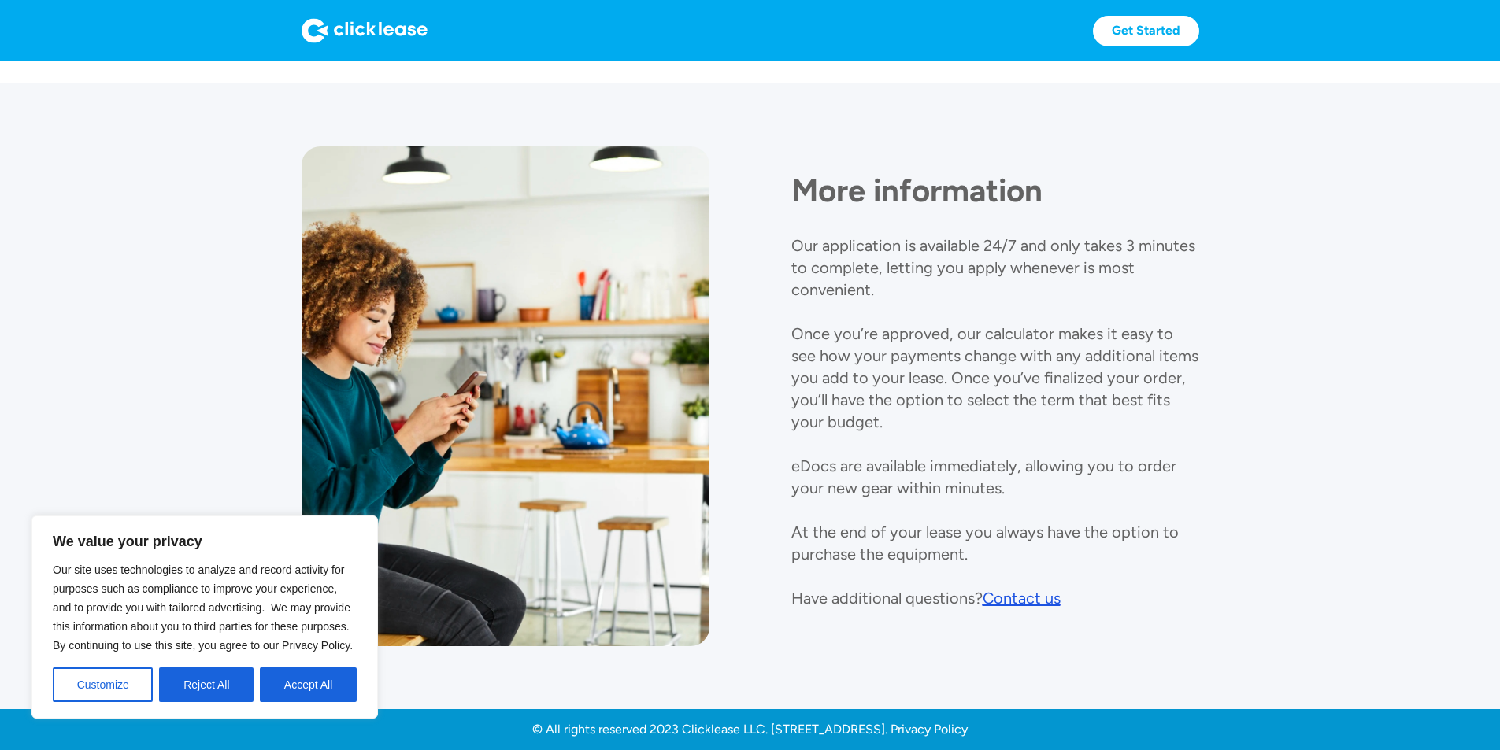
scroll to position [1722, 0]
click at [323, 678] on button "Accept All" at bounding box center [308, 685] width 97 height 35
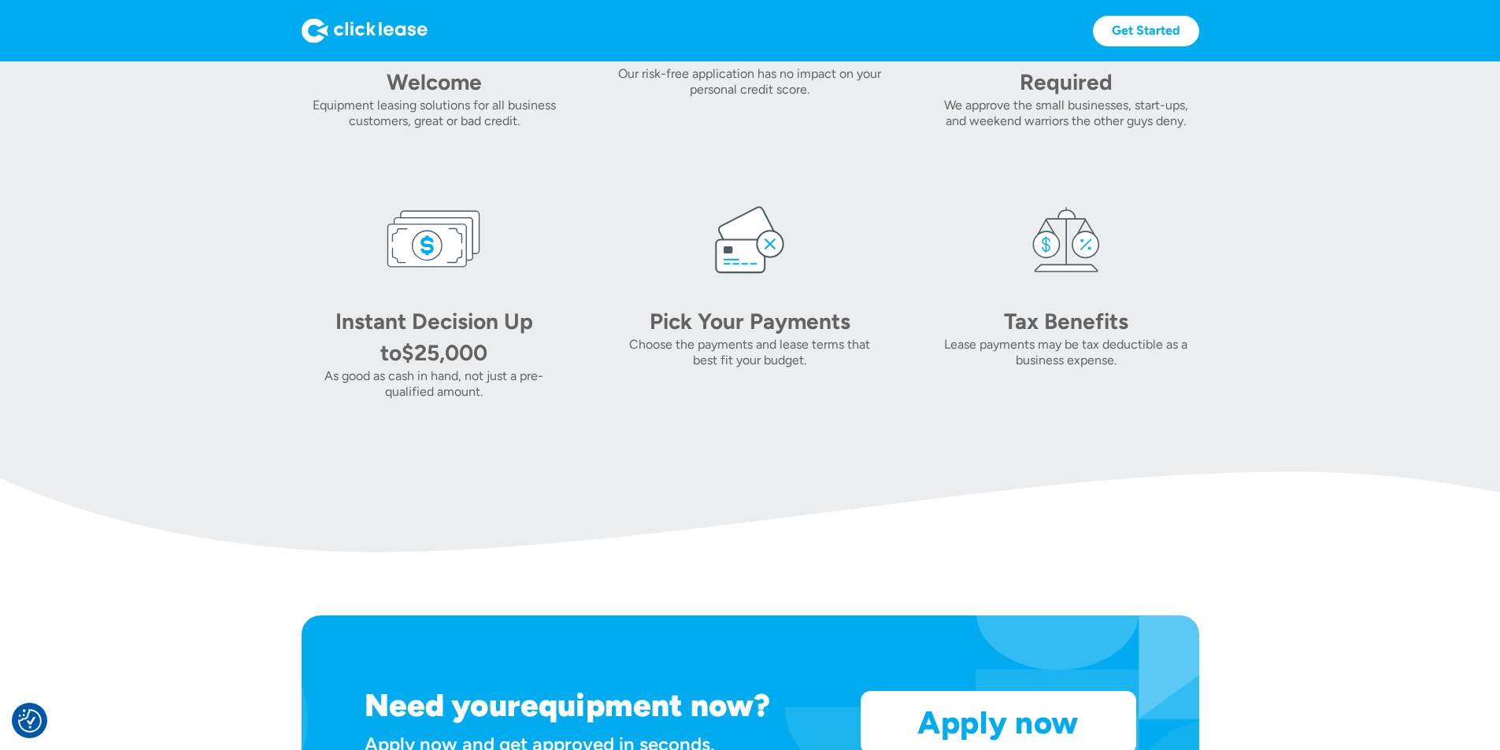
scroll to position [542, 0]
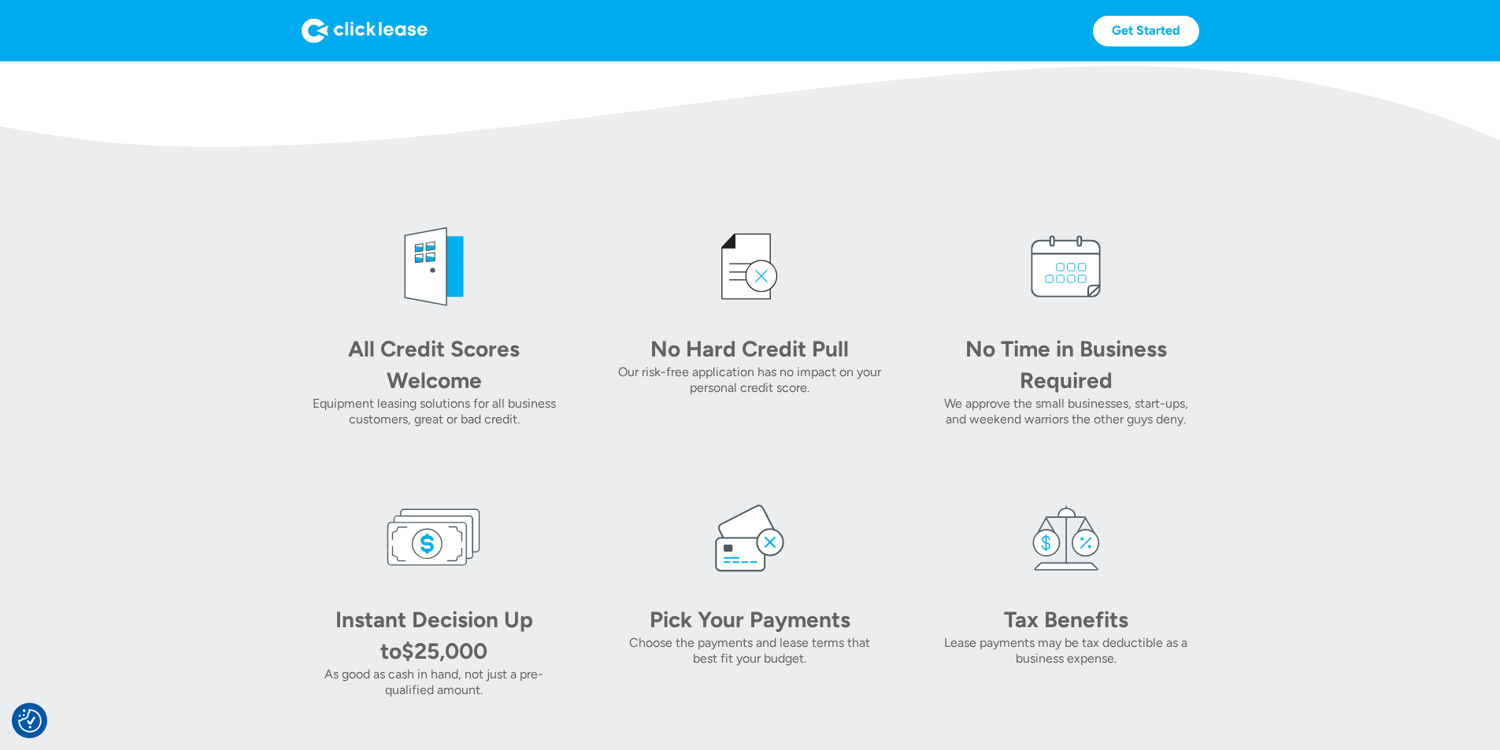
click at [386, 314] on img at bounding box center [433, 267] width 94 height 94
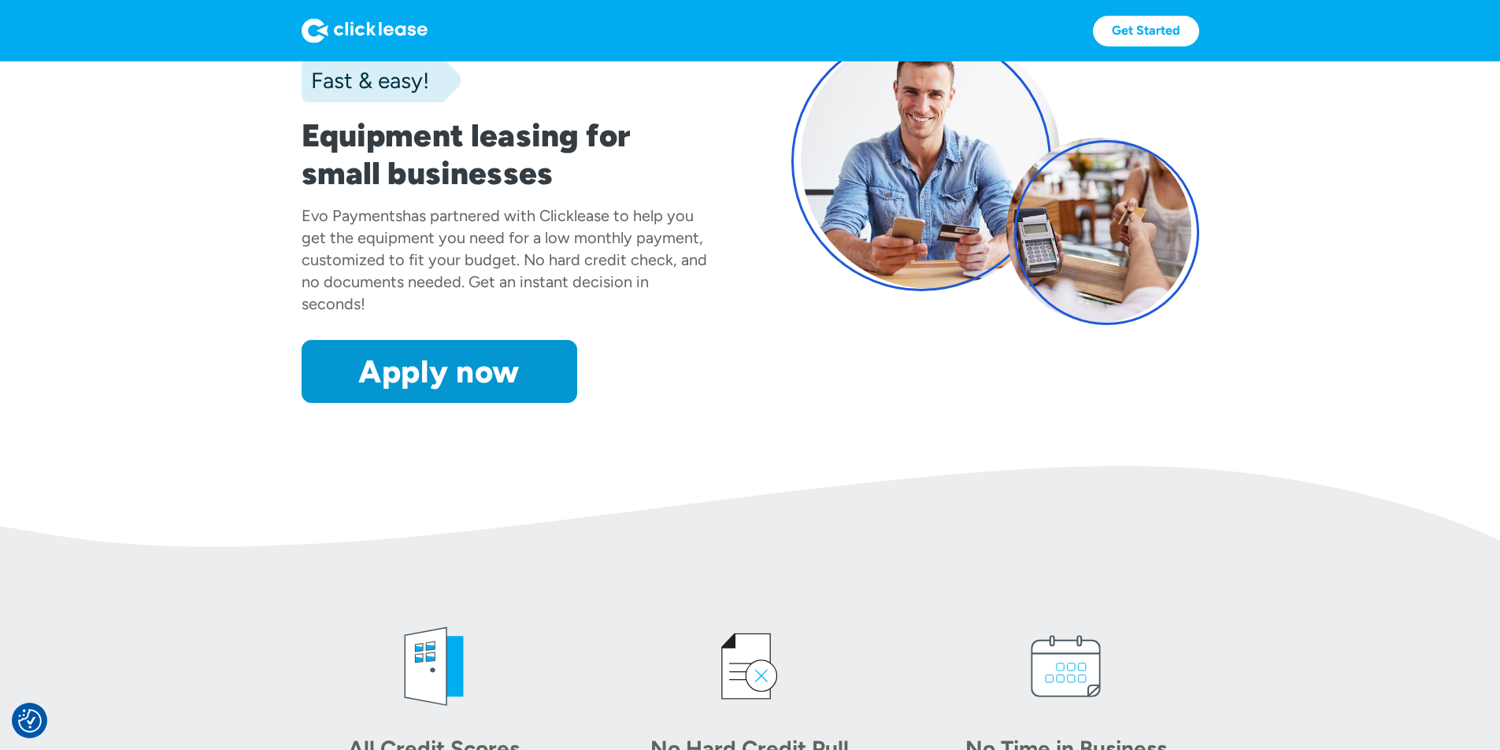
scroll to position [0, 0]
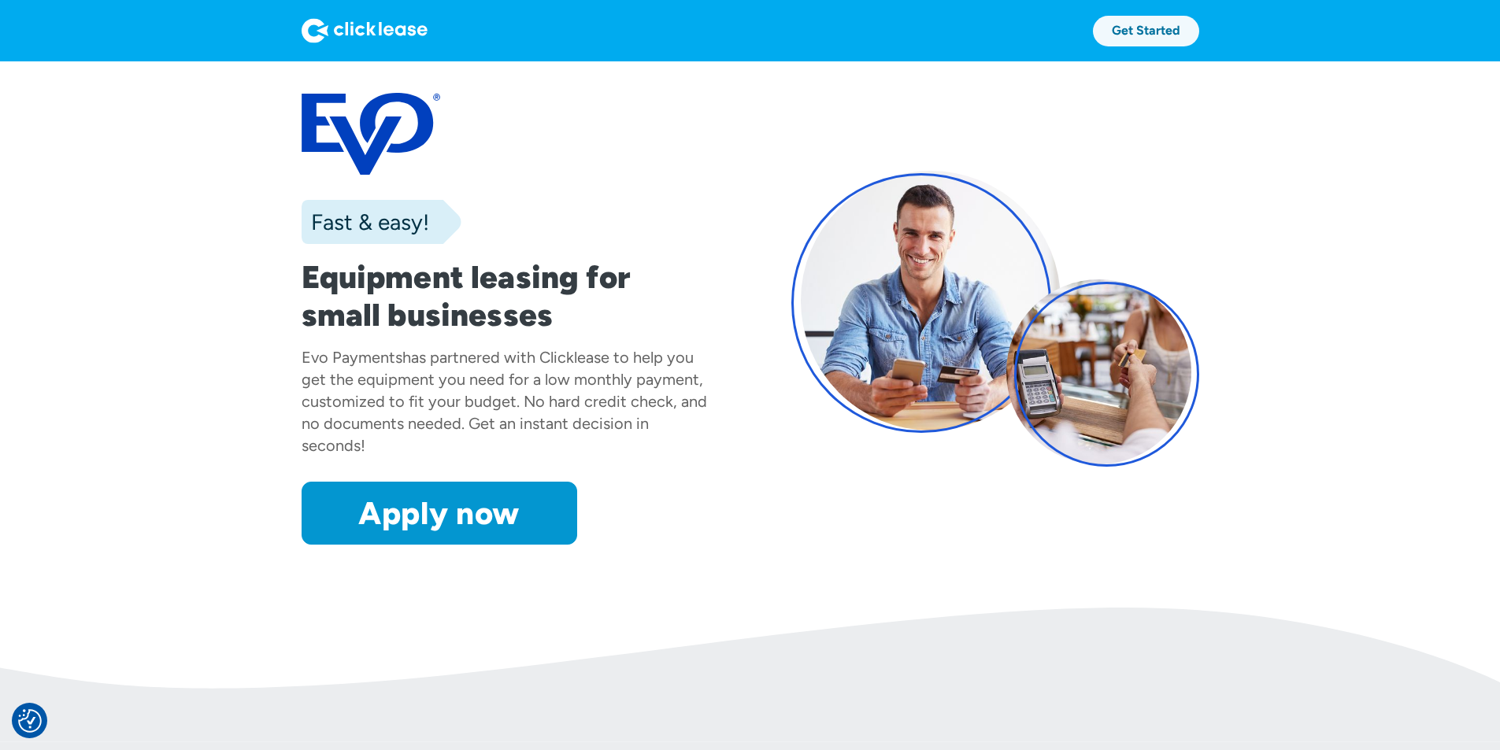
click at [1199, 34] on link "Get Started" at bounding box center [1146, 31] width 106 height 31
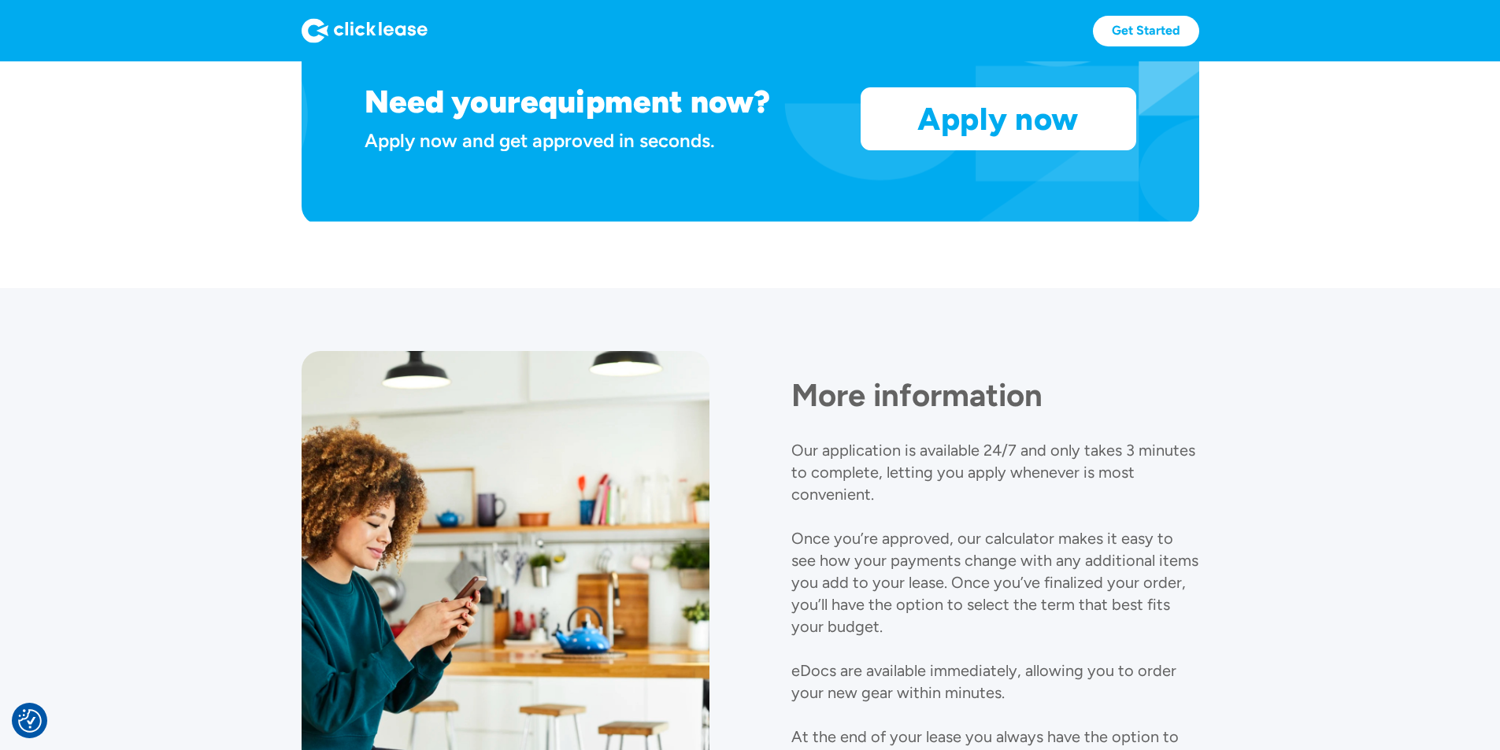
scroll to position [1171, 0]
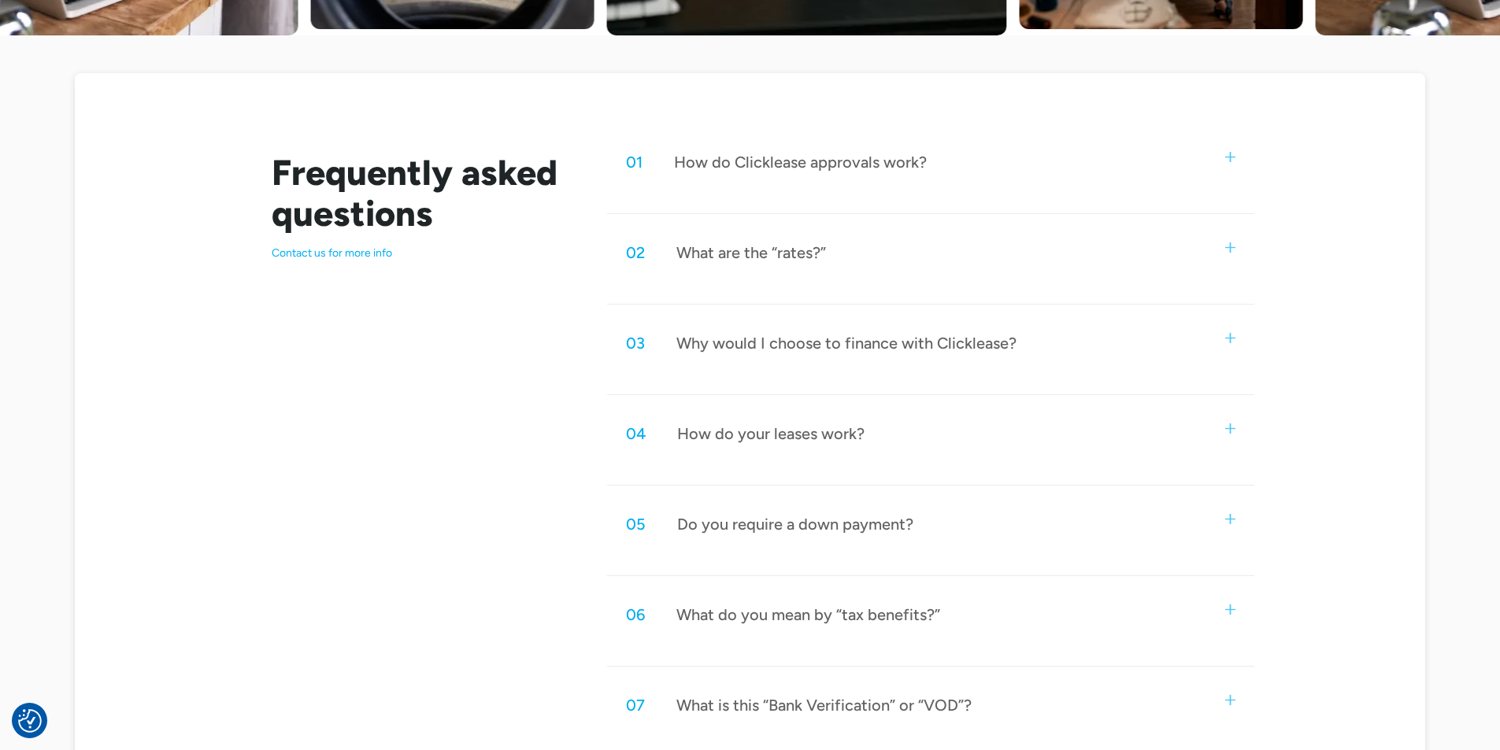
scroll to position [708, 0]
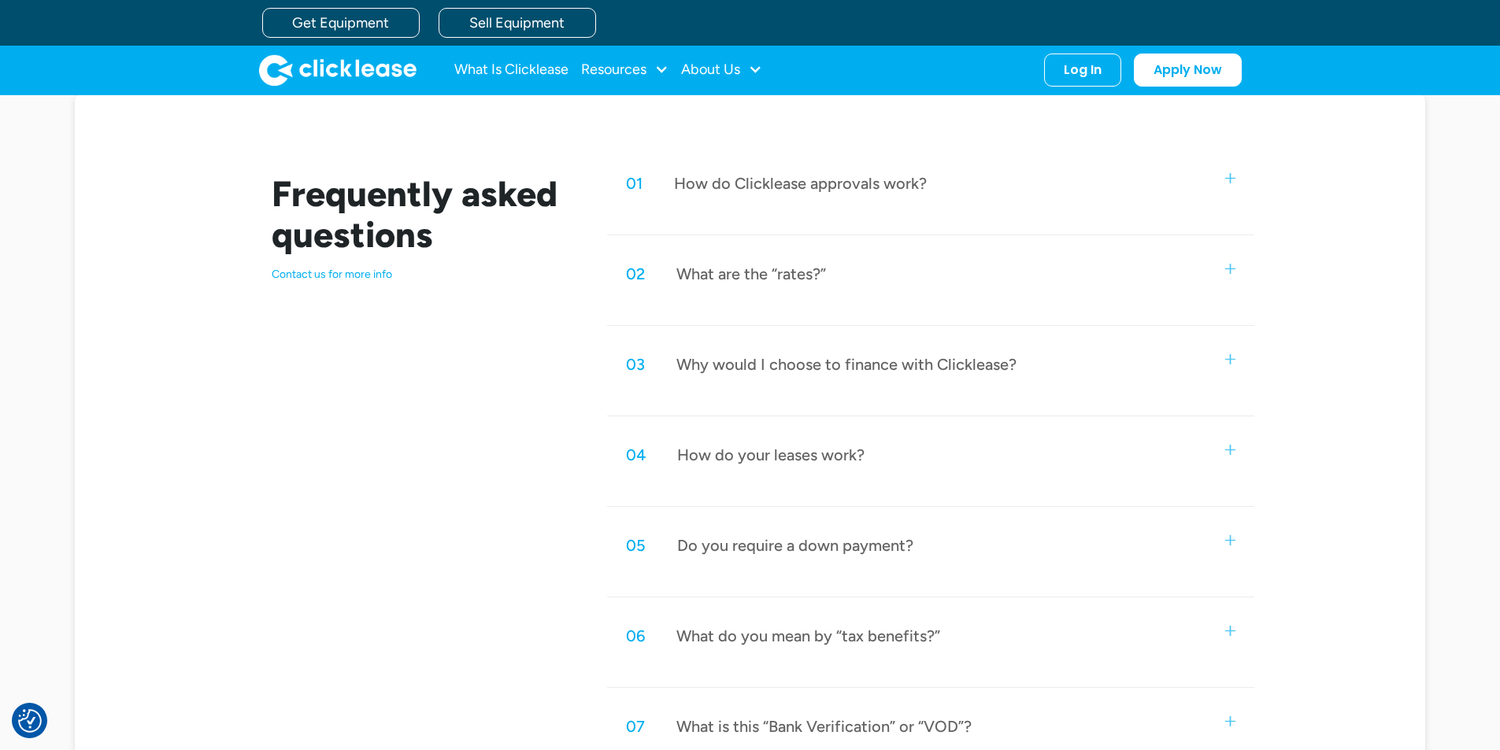
click at [919, 260] on div "02 What are the “rates?”" at bounding box center [930, 274] width 646 height 52
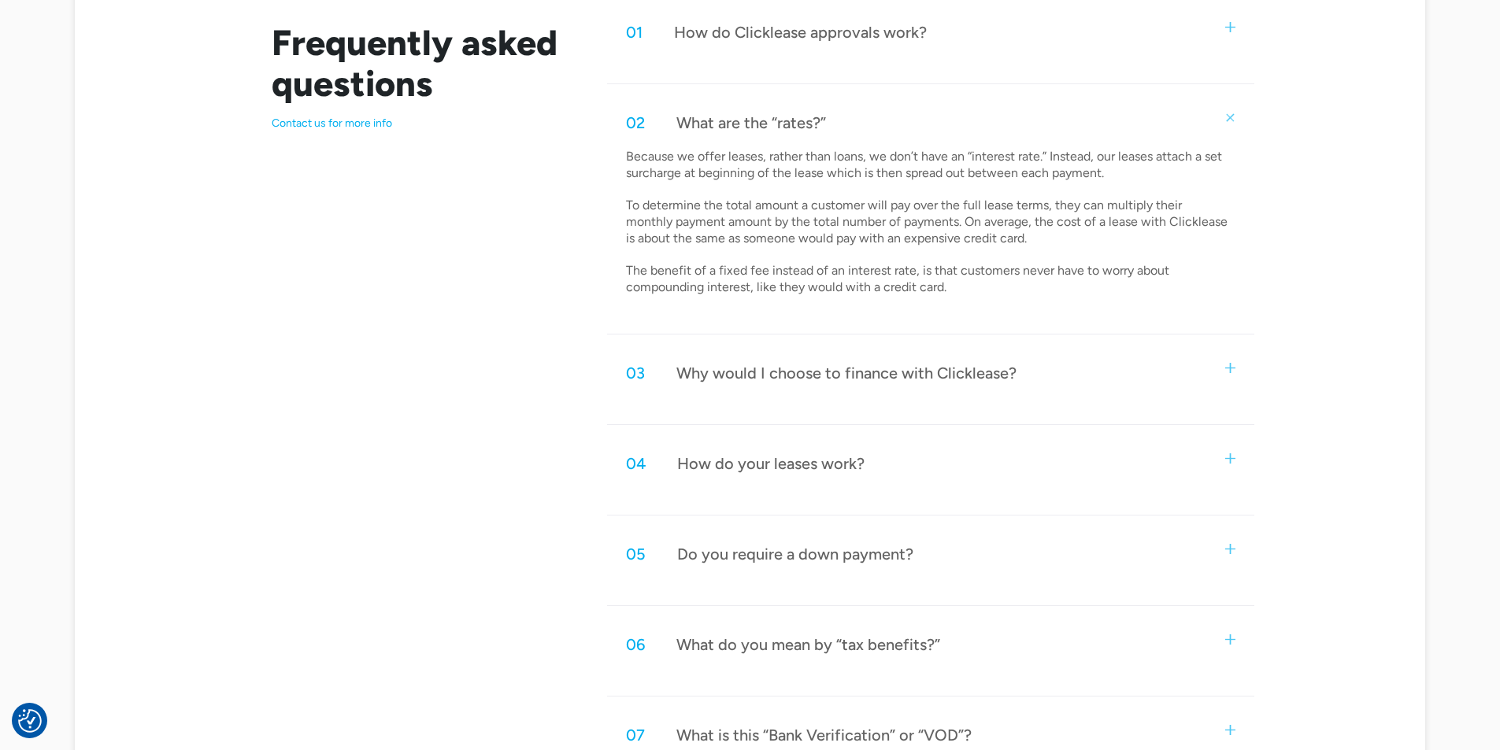
scroll to position [866, 0]
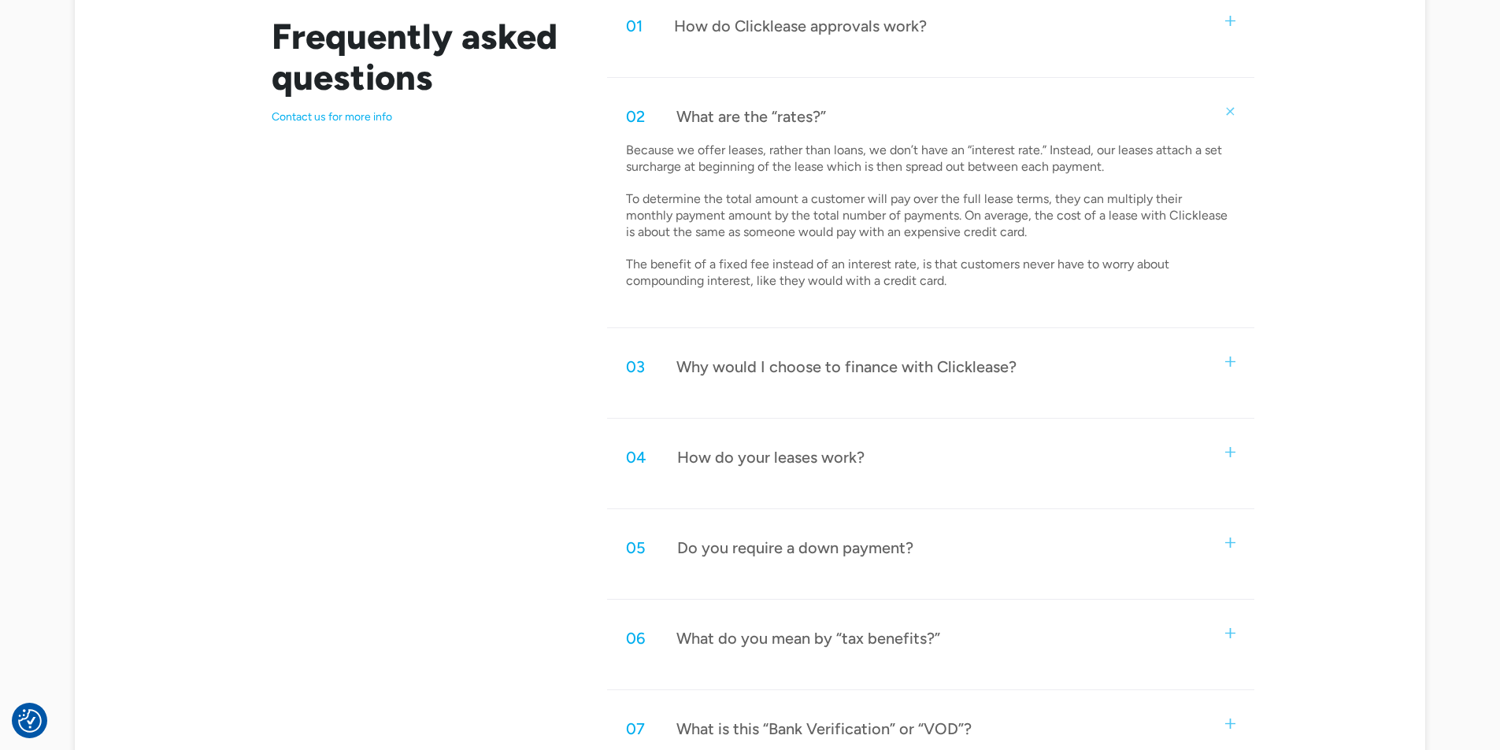
click at [945, 452] on div "04 How do your leases work?" at bounding box center [930, 457] width 646 height 52
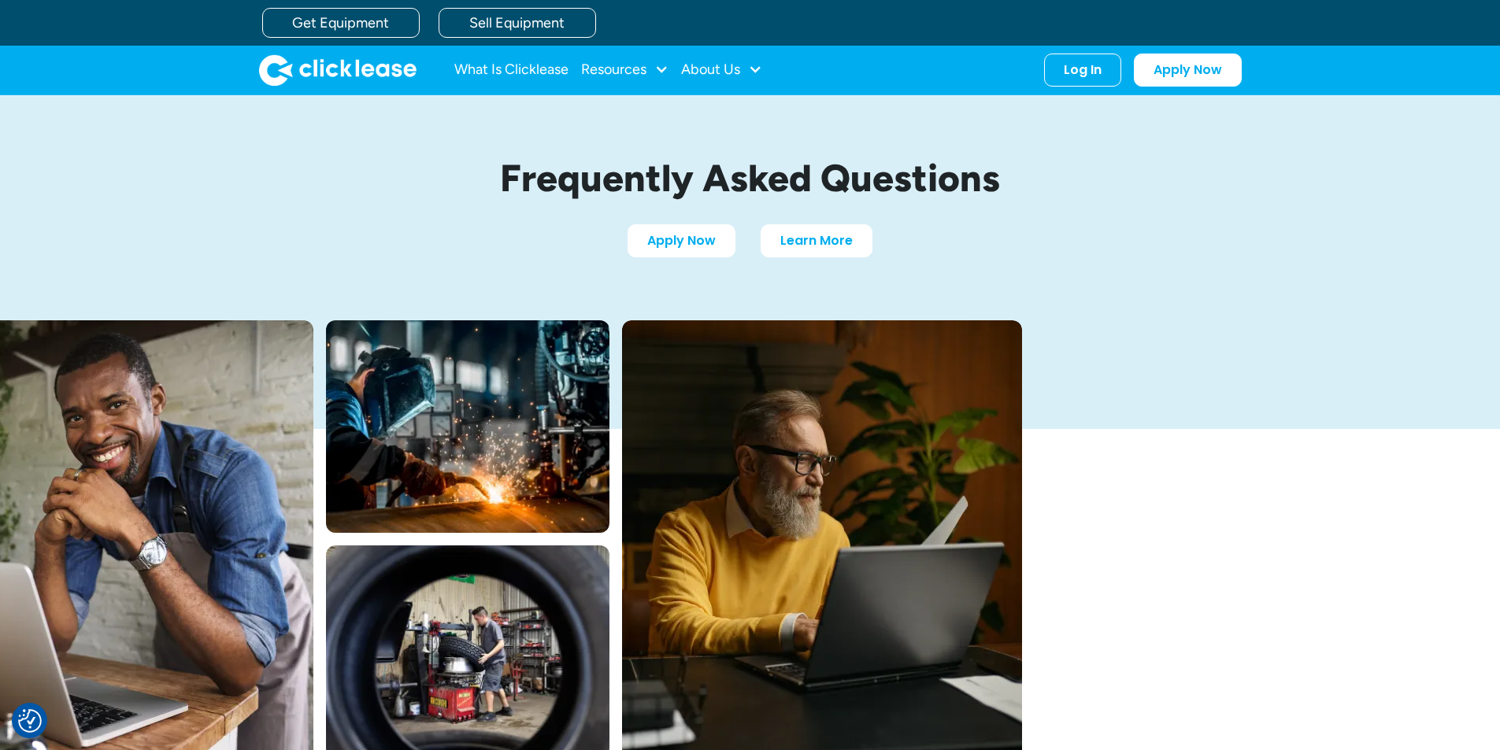
scroll to position [0, 0]
click at [645, 69] on div "Resources" at bounding box center [613, 69] width 65 height 0
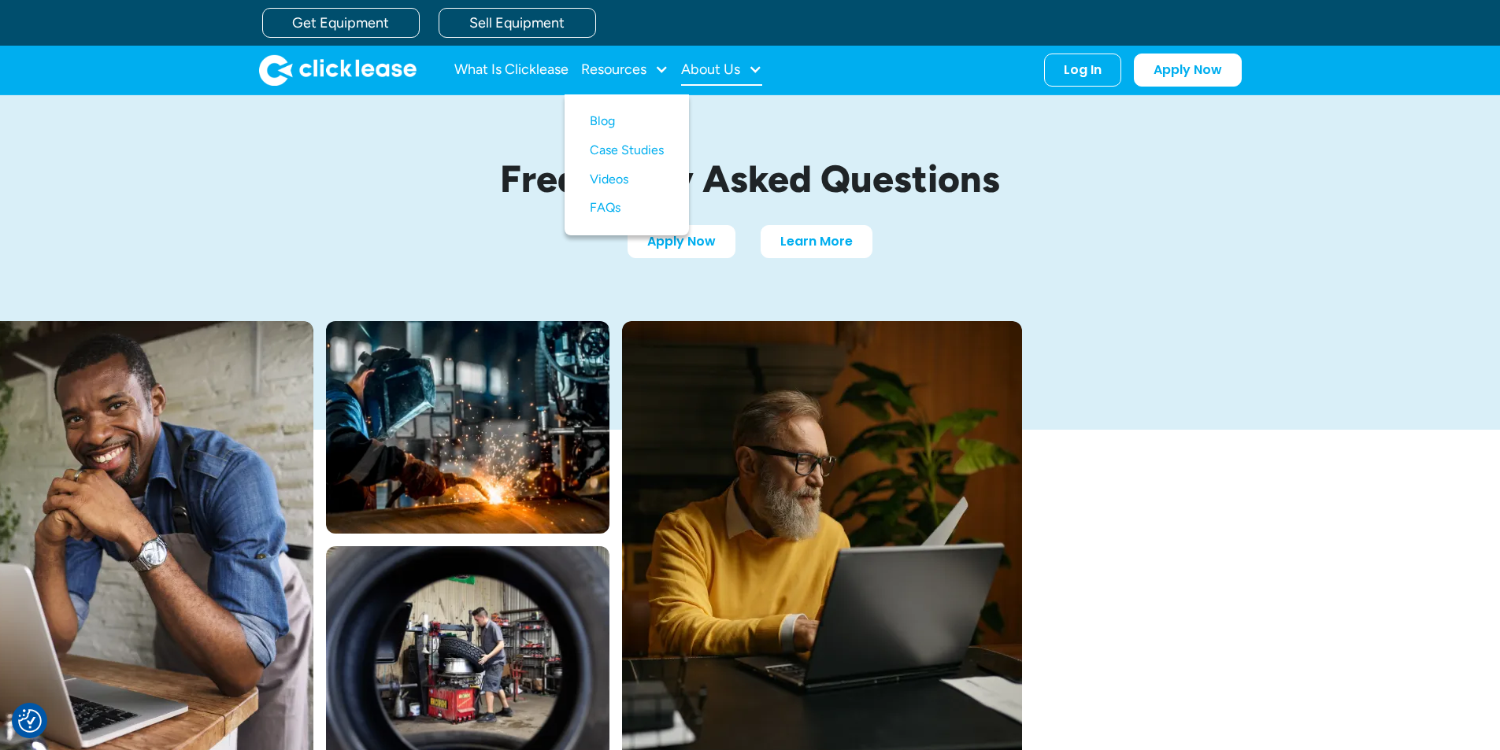
click at [734, 78] on div "About Us" at bounding box center [721, 69] width 81 height 31
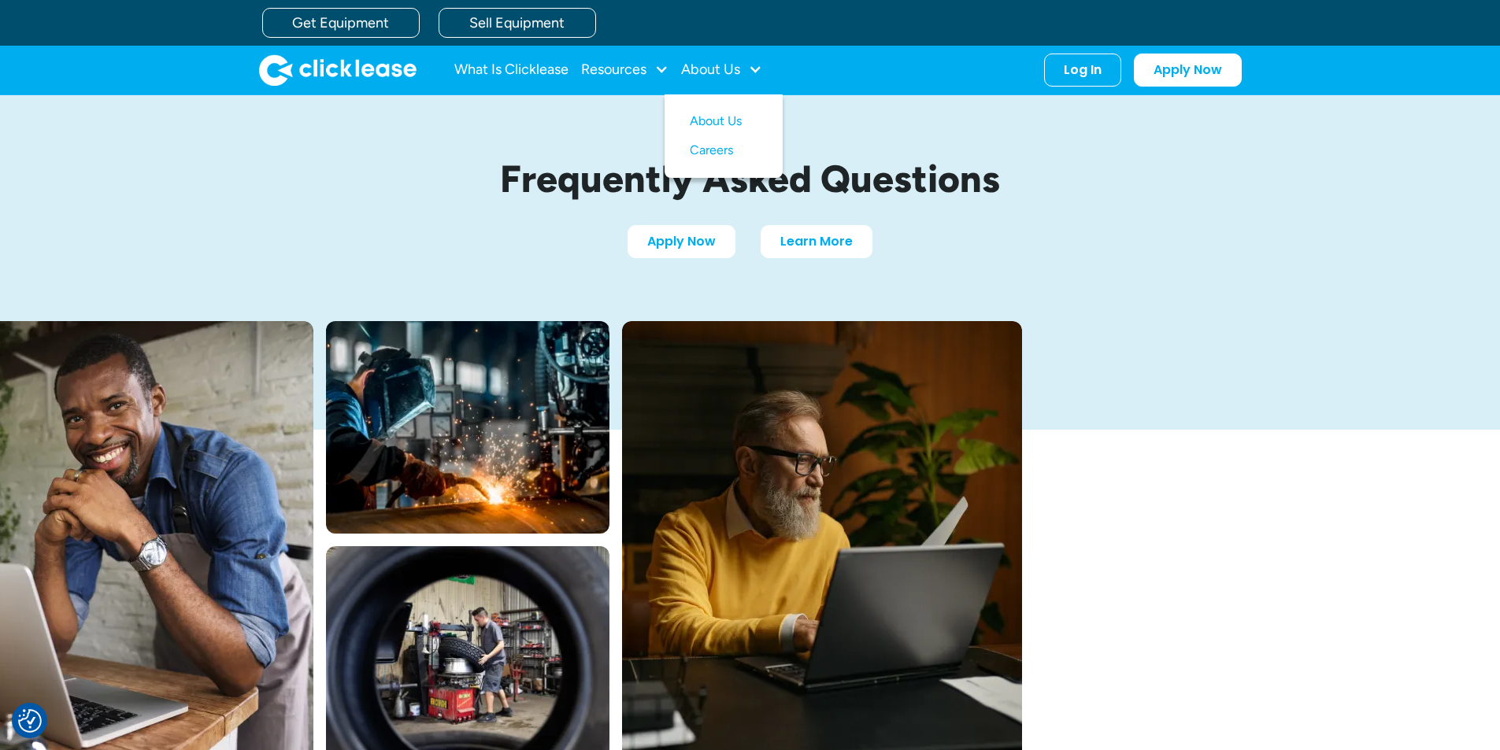
click at [1415, 460] on div "Frequently Asked Questions Apply Now Learn More" at bounding box center [750, 430] width 1500 height 670
click at [797, 238] on link "Learn More" at bounding box center [816, 238] width 112 height 33
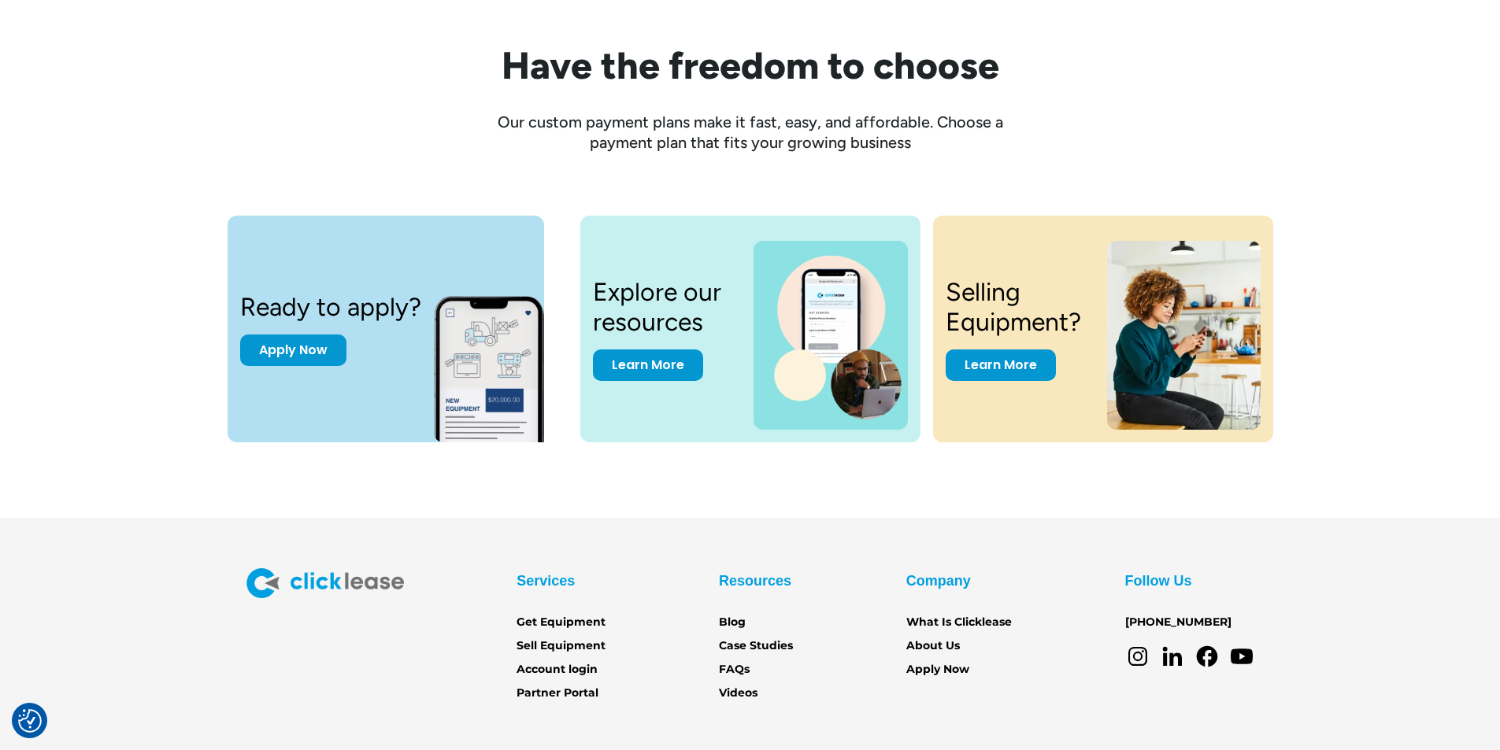
scroll to position [2096, 0]
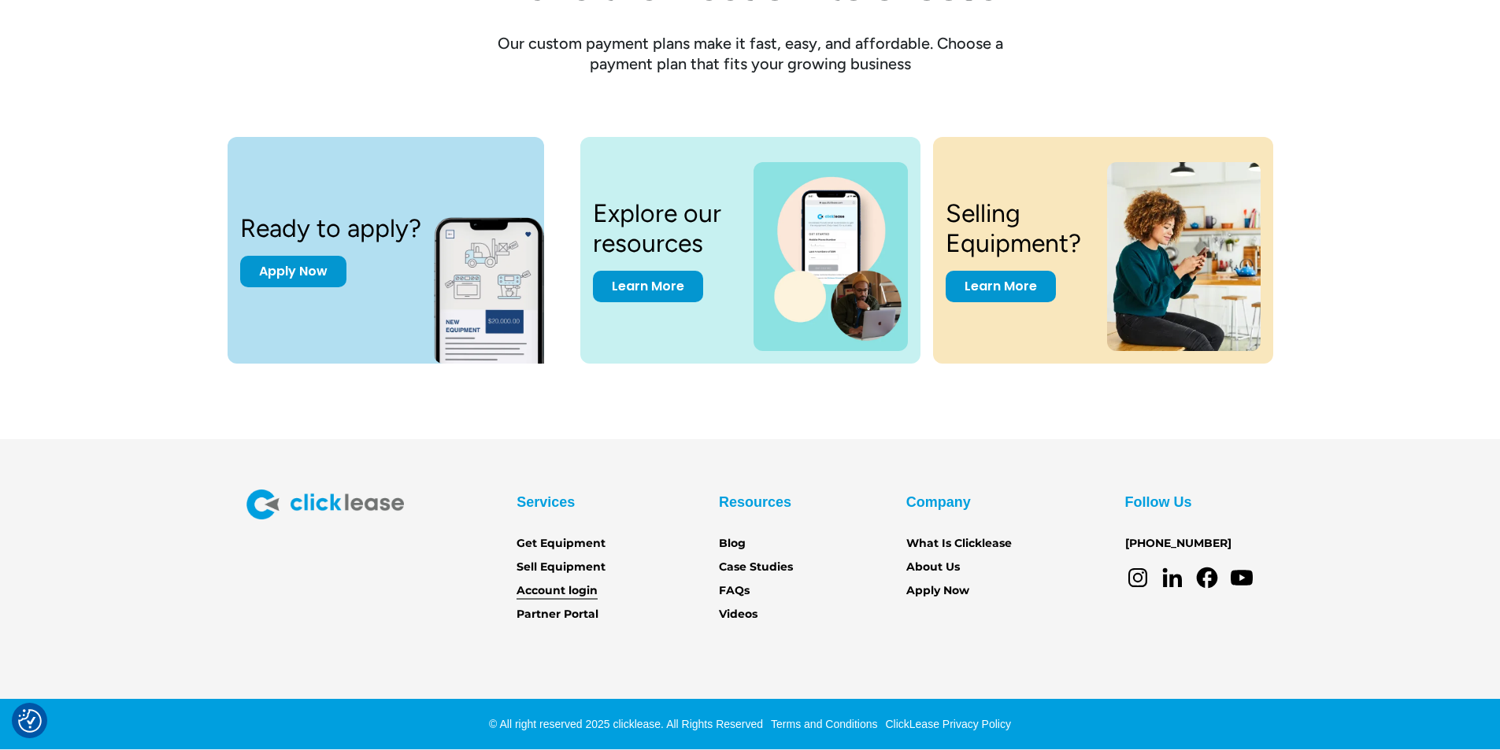
click at [561, 597] on link "Account login" at bounding box center [556, 590] width 81 height 17
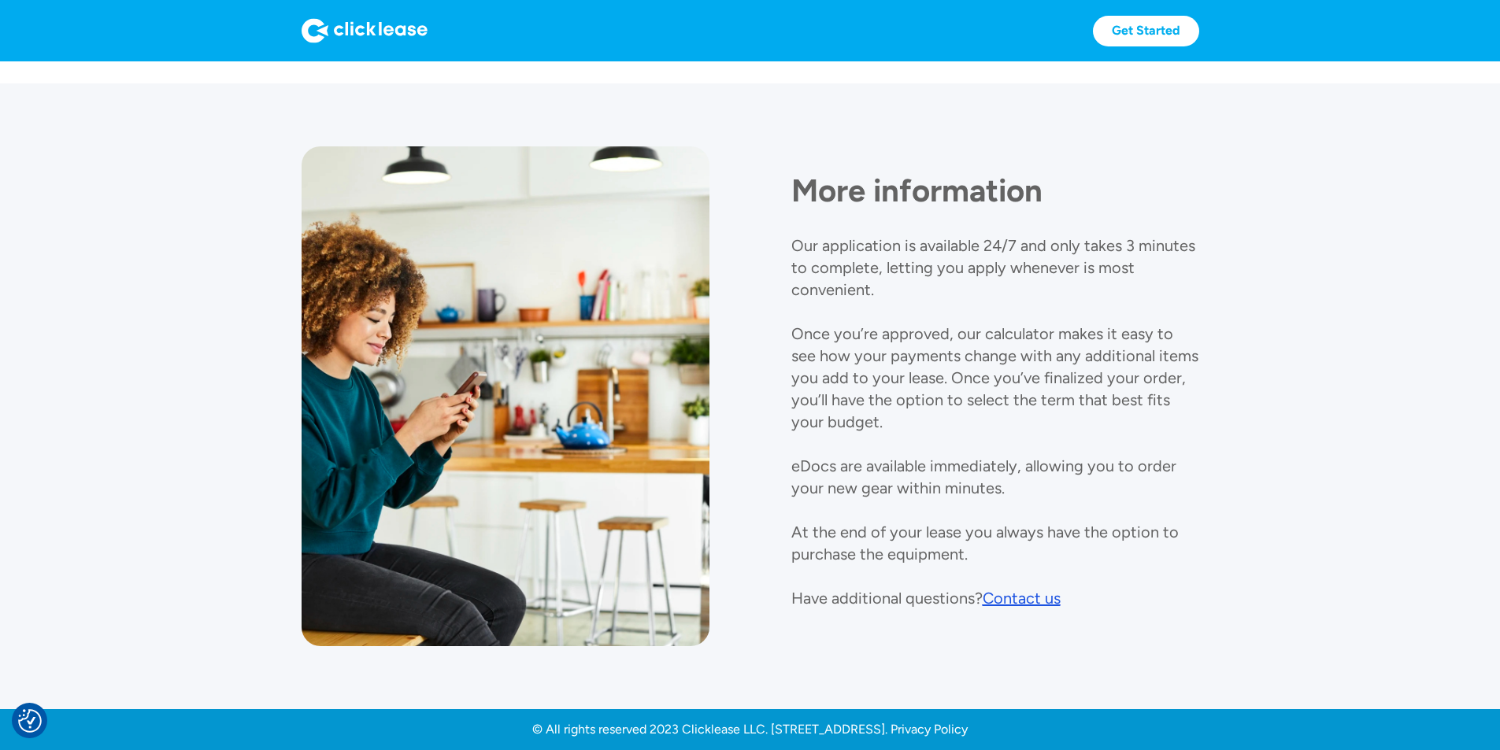
scroll to position [1644, 0]
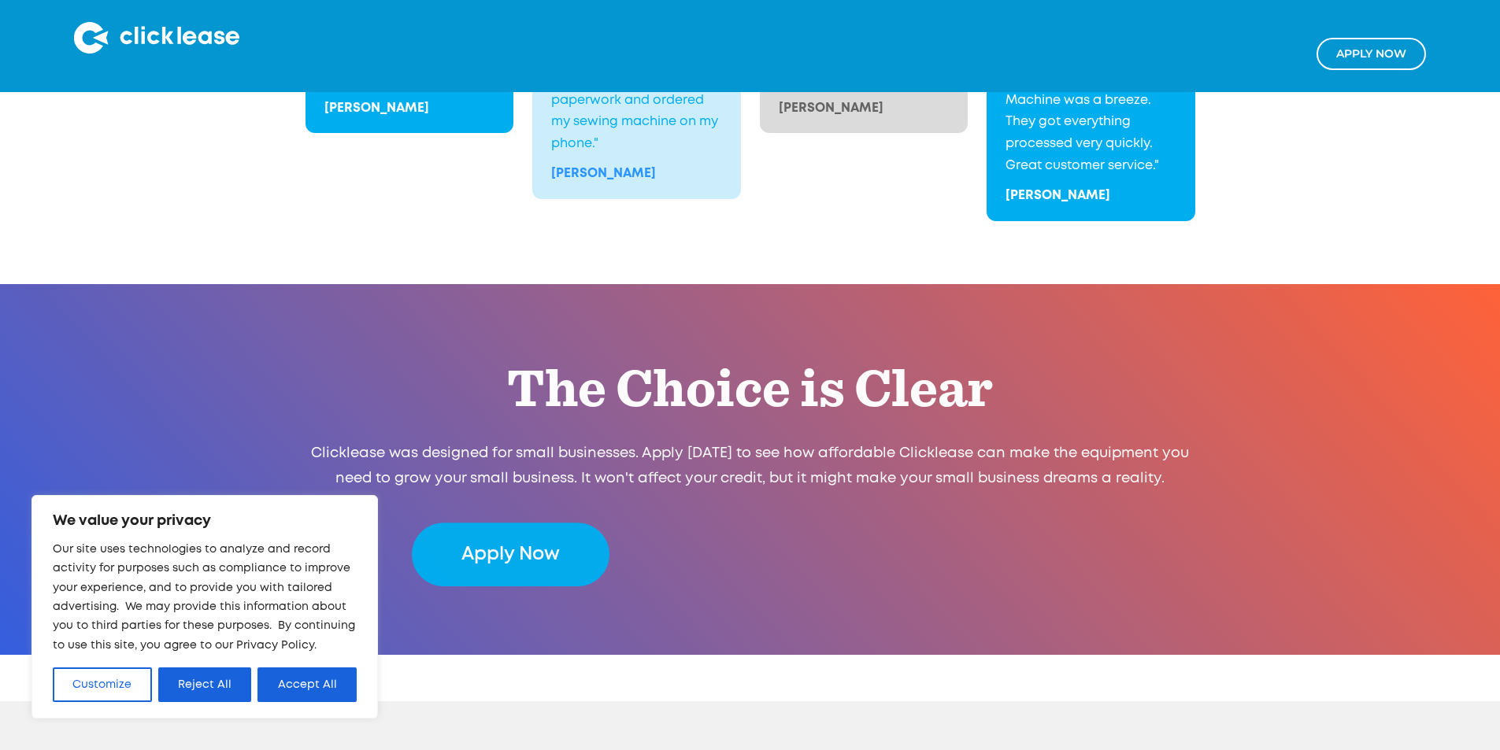
scroll to position [3070, 0]
